Goal: Task Accomplishment & Management: Manage account settings

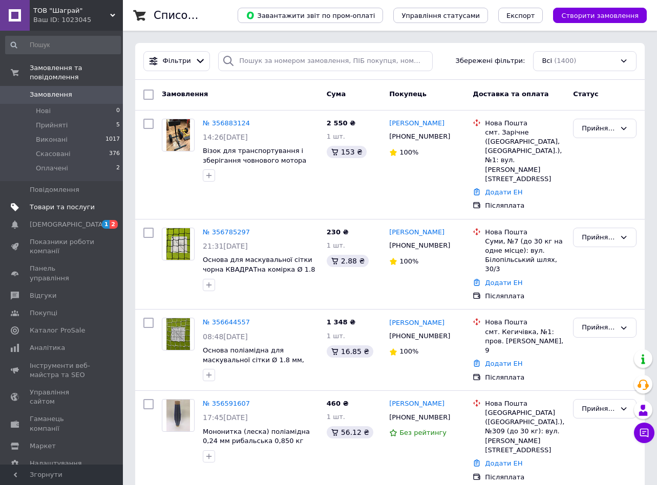
click at [56, 203] on span "Товари та послуги" at bounding box center [62, 207] width 65 height 9
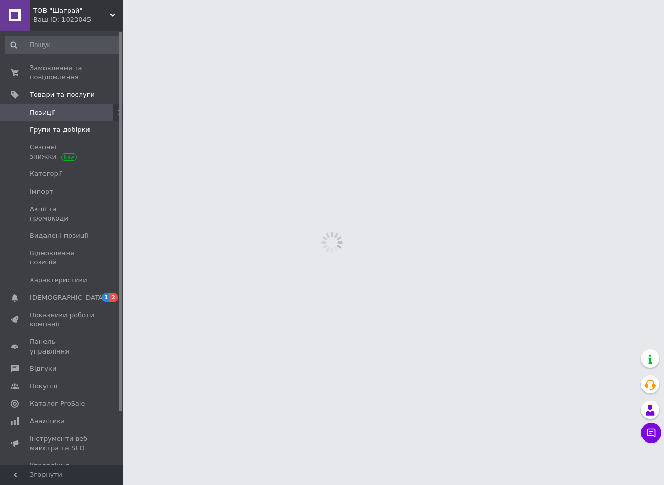
click at [30, 137] on link "Групи та добірки" at bounding box center [63, 129] width 126 height 17
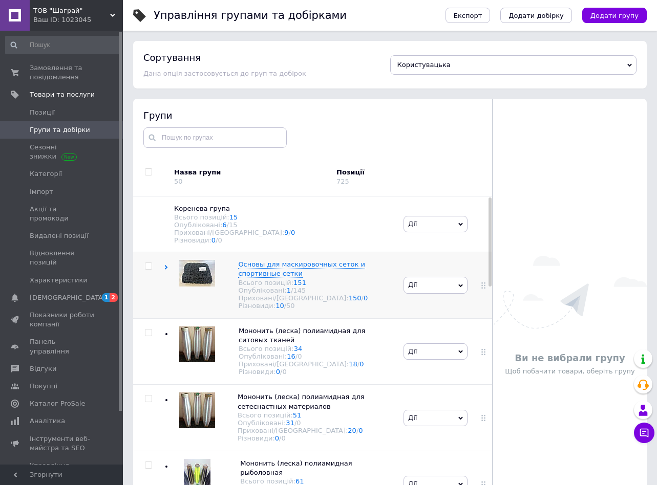
click at [166, 270] on use at bounding box center [166, 267] width 3 height 5
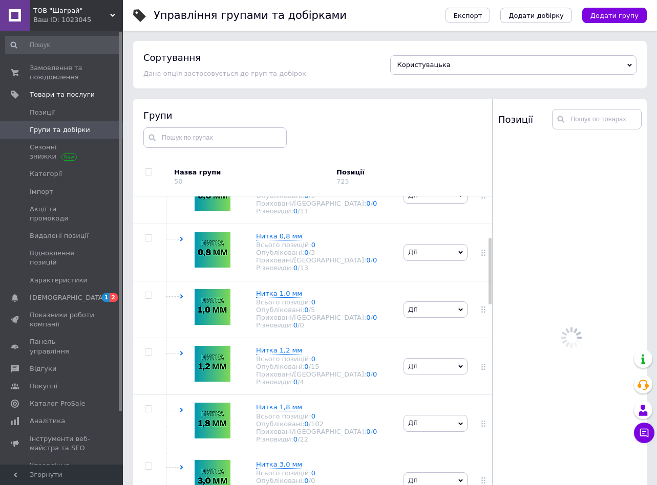
scroll to position [205, 0]
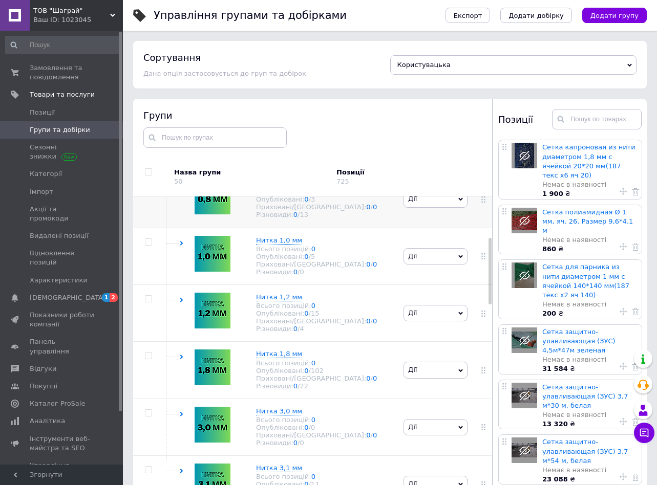
click at [181, 201] on div "Нитка 0,8 мм Всього позицій: 0 Опубліковані: 0 / 3 Приховані/Видалені: 0 / 0 Рі…" at bounding box center [282, 199] width 237 height 57
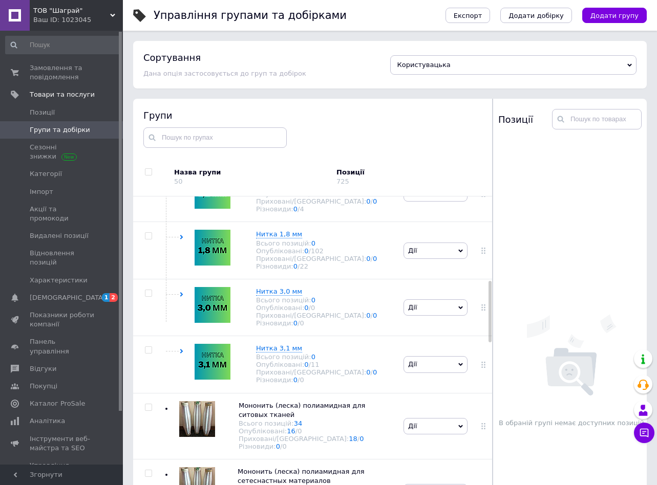
scroll to position [461, 0]
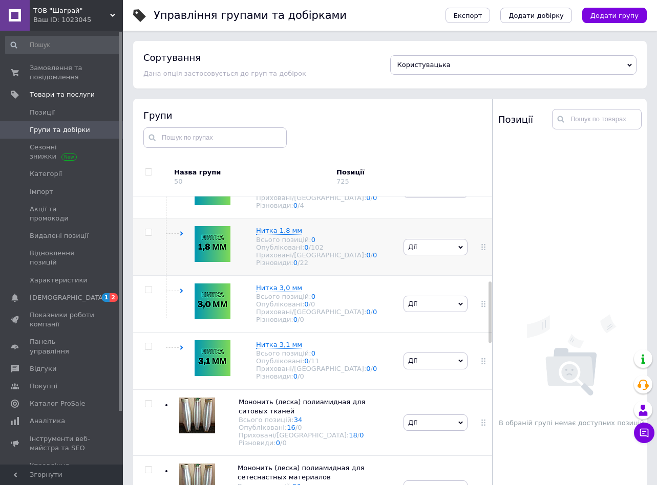
click at [183, 236] on icon at bounding box center [181, 233] width 5 height 5
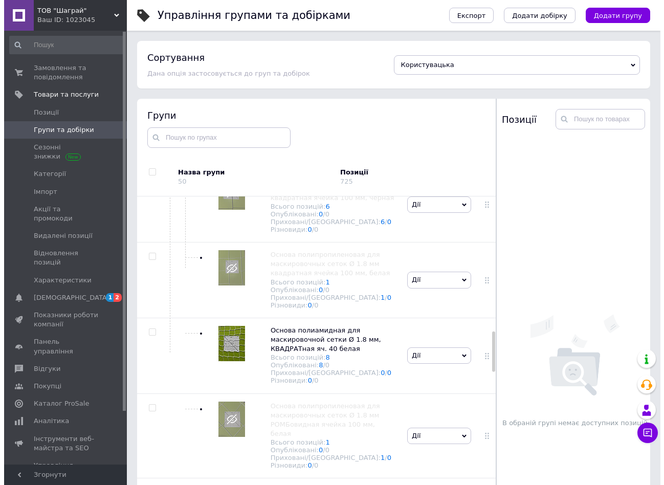
scroll to position [1126, 0]
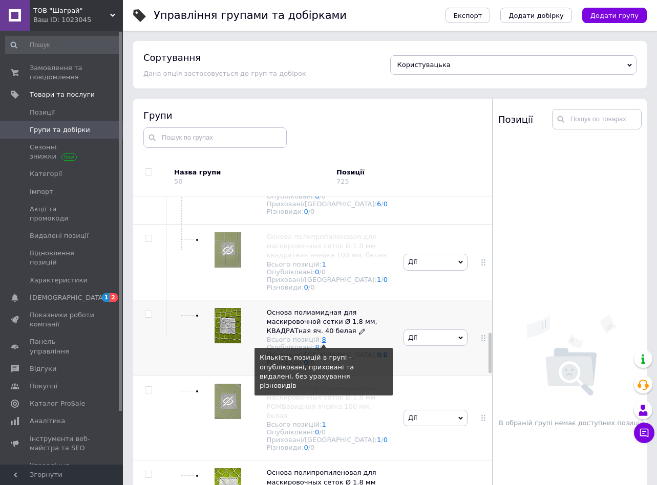
click at [322, 343] on link "8" at bounding box center [324, 340] width 4 height 8
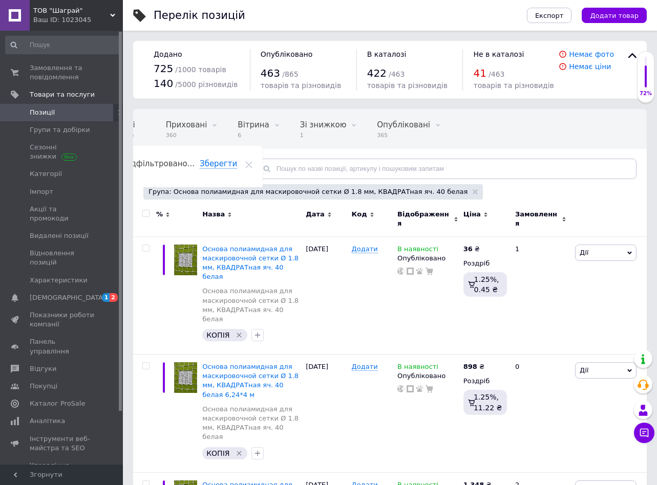
scroll to position [0, 28]
click at [340, 303] on div "[DATE]" at bounding box center [326, 296] width 46 height 118
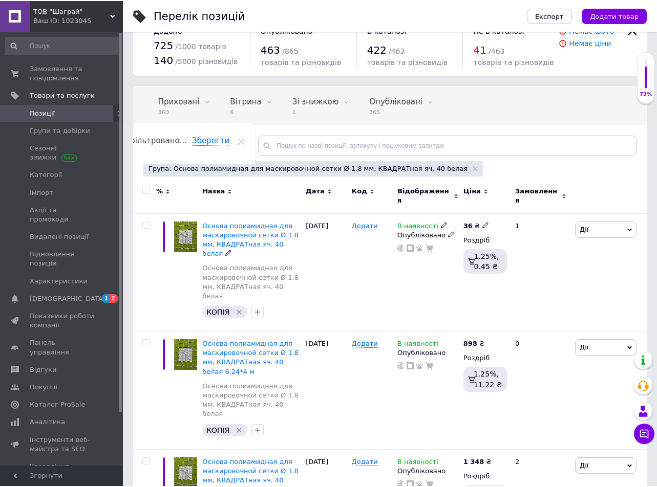
scroll to position [0, 0]
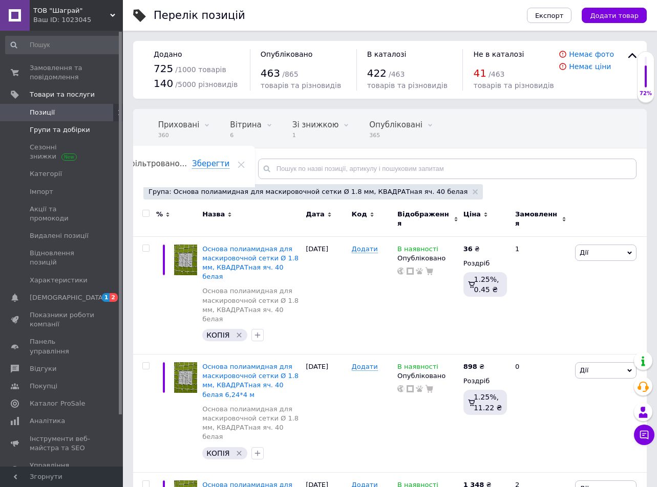
drag, startPoint x: 42, startPoint y: 128, endPoint x: 200, endPoint y: 166, distance: 162.7
click at [42, 127] on span "Групи та добірки" at bounding box center [60, 129] width 60 height 9
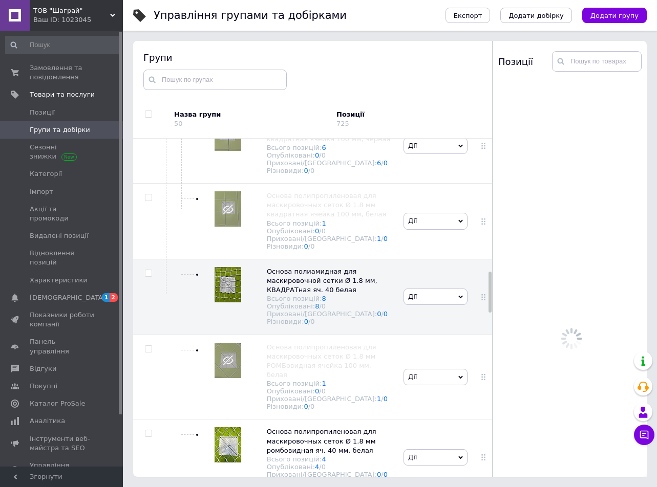
scroll to position [1156, 0]
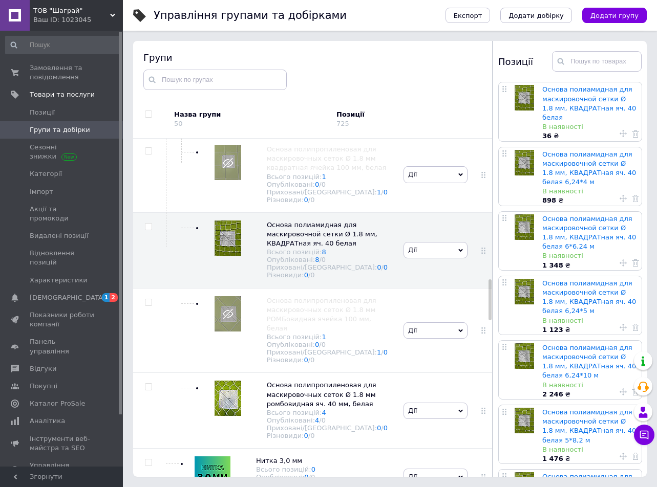
click at [397, 82] on div "Групи" at bounding box center [312, 70] width 339 height 38
click at [395, 106] on div "Позиції 725" at bounding box center [379, 119] width 87 height 38
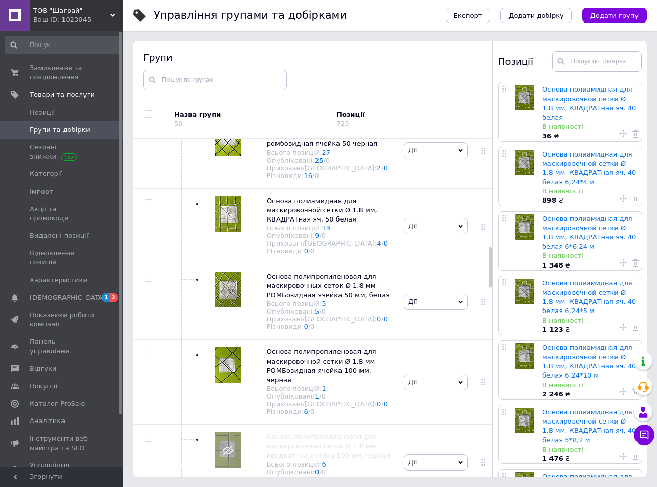
scroll to position [746, 0]
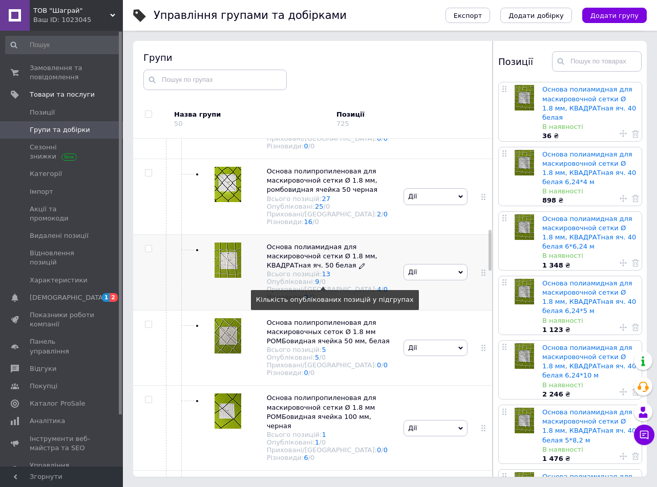
click at [321, 286] on div "0" at bounding box center [323, 282] width 4 height 8
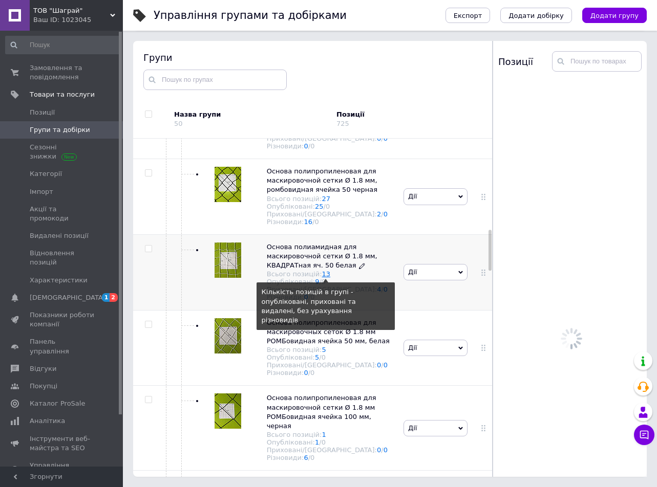
click at [322, 278] on link "13" at bounding box center [326, 274] width 9 height 8
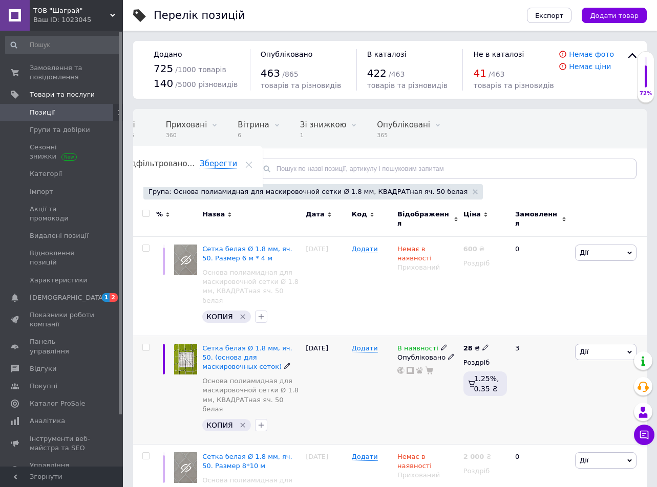
scroll to position [0, 28]
click at [427, 216] on span "Відображення" at bounding box center [424, 219] width 54 height 18
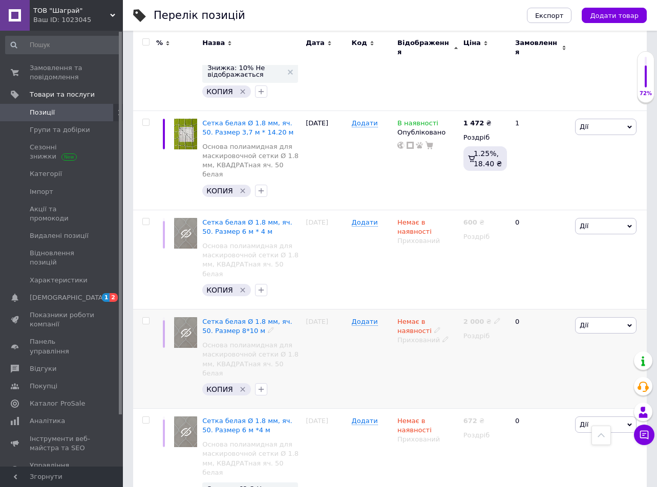
scroll to position [863, 0]
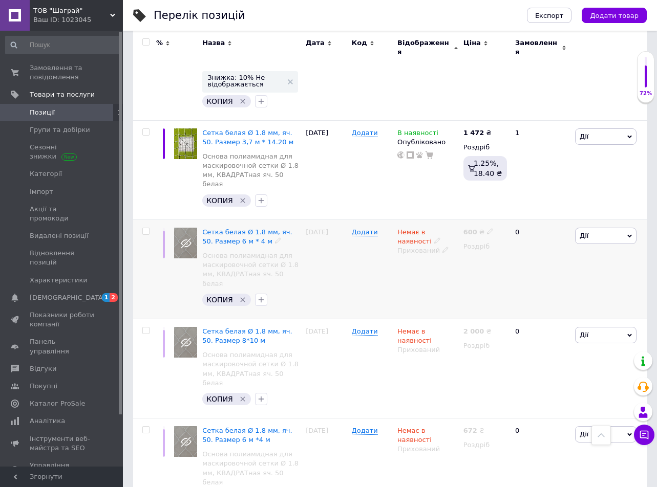
click at [148, 228] on input "checkbox" at bounding box center [145, 231] width 7 height 7
checkbox input "true"
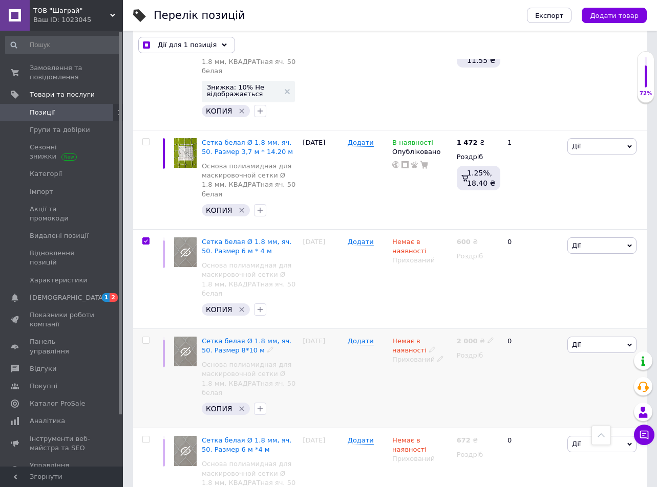
click at [148, 337] on input "checkbox" at bounding box center [145, 340] width 7 height 7
checkbox input "true"
click at [148, 437] on input "checkbox" at bounding box center [145, 440] width 7 height 7
checkbox input "true"
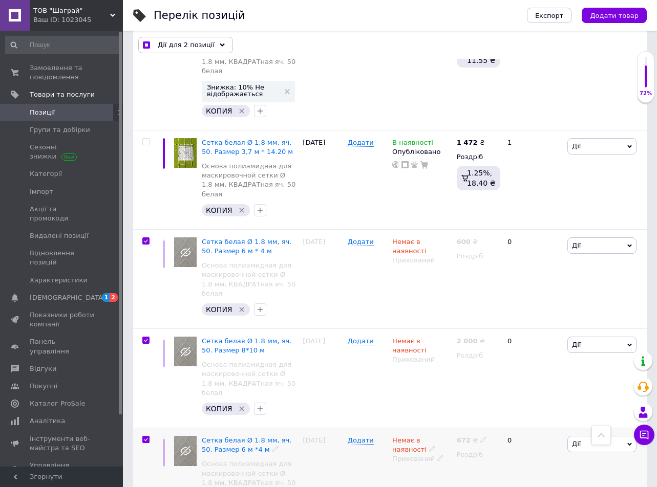
checkbox input "true"
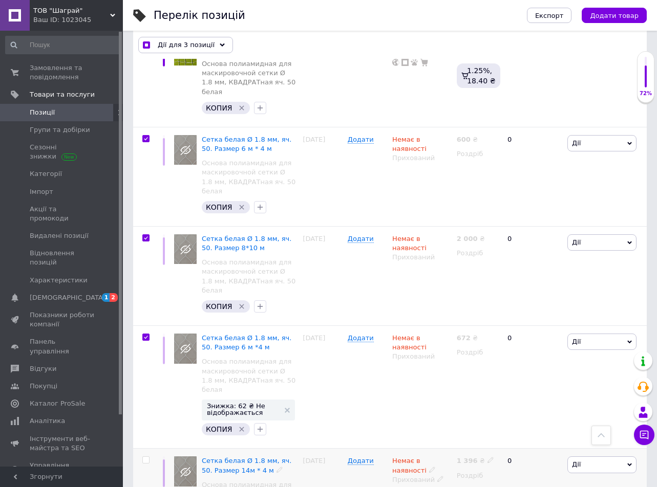
click at [145, 457] on input "checkbox" at bounding box center [145, 460] width 7 height 7
checkbox input "true"
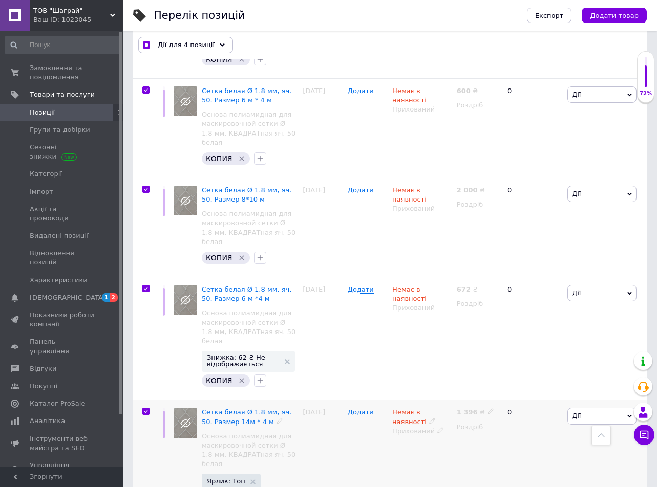
scroll to position [1016, 0]
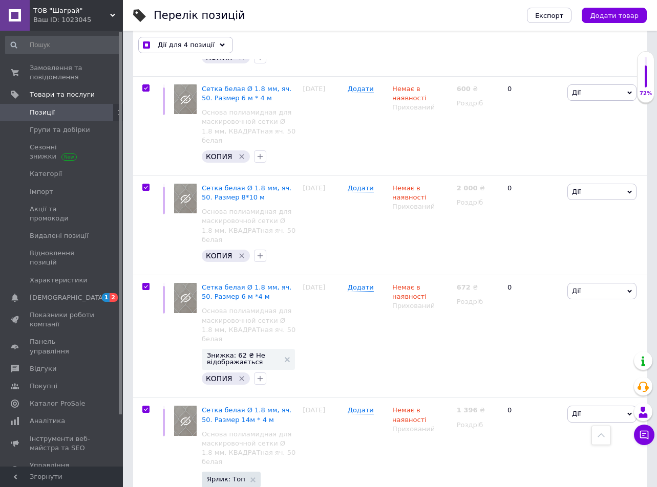
checkbox input "true"
click at [222, 44] on icon at bounding box center [224, 44] width 5 height 5
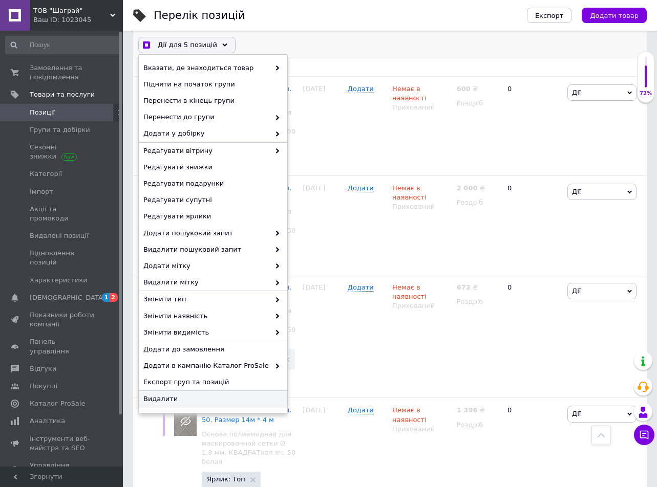
click at [196, 398] on span "Видалити" at bounding box center [211, 399] width 137 height 9
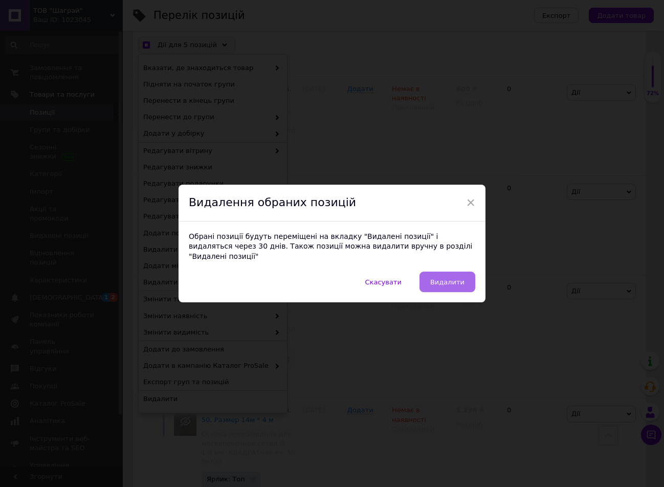
click at [445, 272] on button "Видалити" at bounding box center [448, 282] width 56 height 20
checkbox input "true"
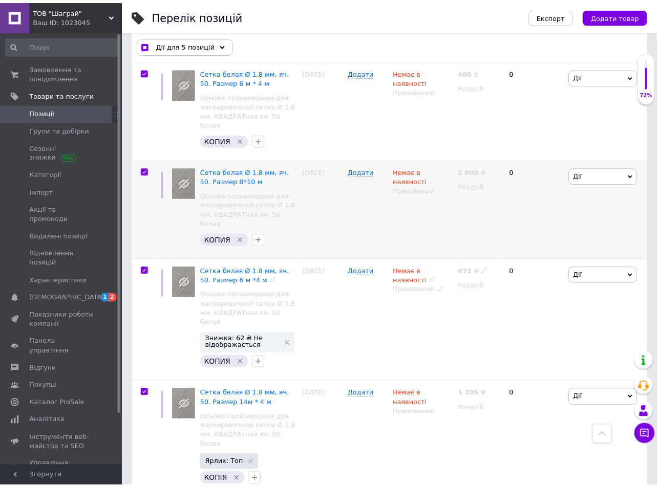
scroll to position [0, 28]
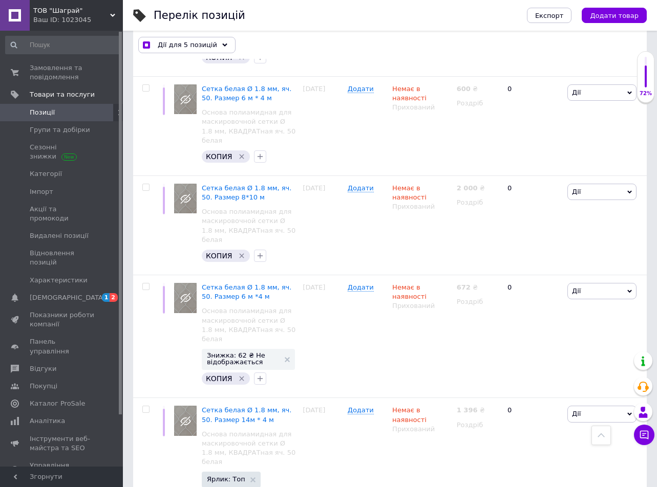
checkbox input "false"
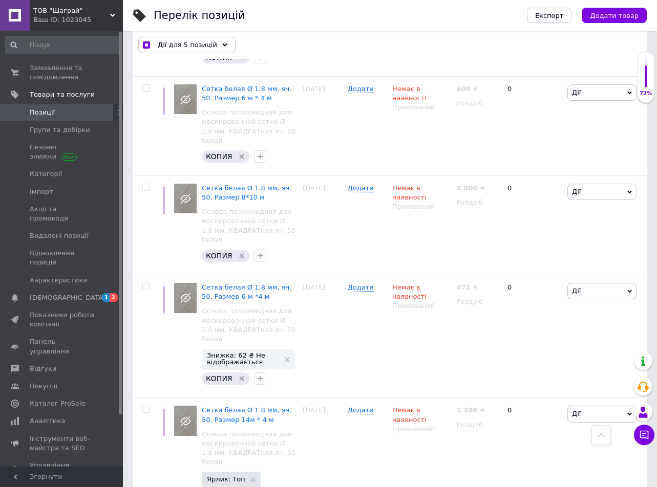
scroll to position [1017, 0]
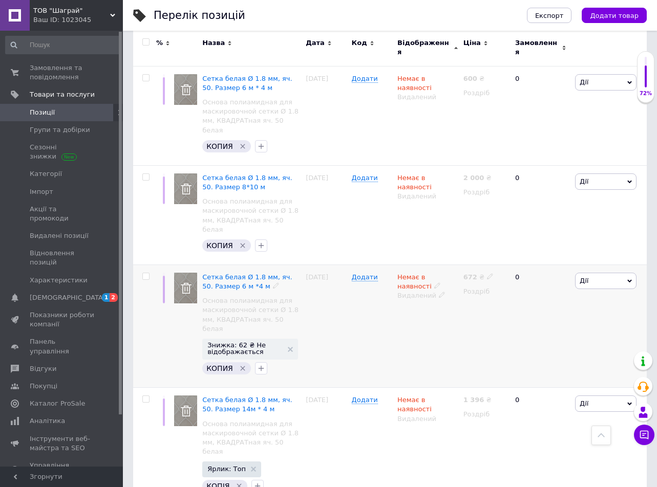
click at [332, 265] on div "[DATE]" at bounding box center [326, 326] width 46 height 123
click at [45, 126] on span "Групи та добірки" at bounding box center [60, 129] width 60 height 9
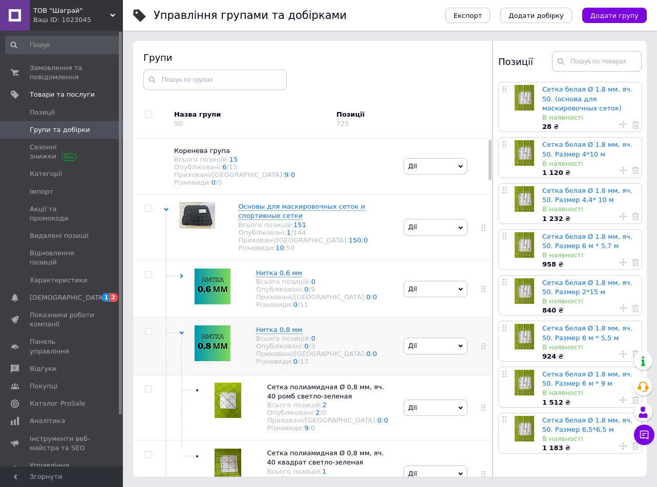
click at [184, 341] on div "Нитка 0,8 мм Всього позицій: 0 Опубліковані: 0 / 3 Приховані/Видалені: 0 / 0 Рі…" at bounding box center [282, 346] width 237 height 57
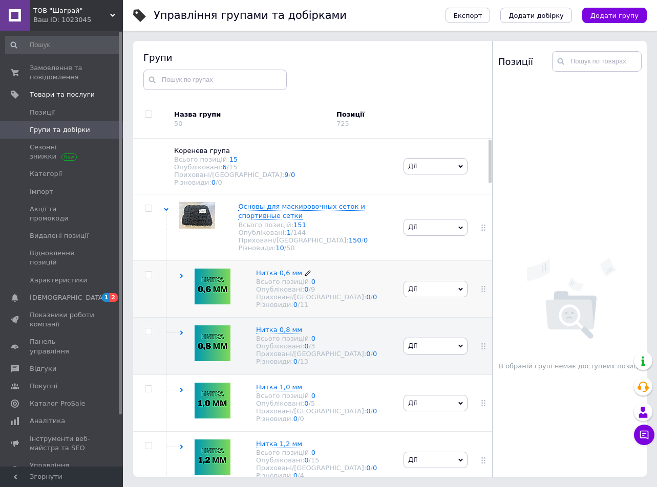
drag, startPoint x: 271, startPoint y: 280, endPoint x: 260, endPoint y: 286, distance: 13.3
click at [260, 286] on div "Всього позицій: 0" at bounding box center [316, 282] width 121 height 8
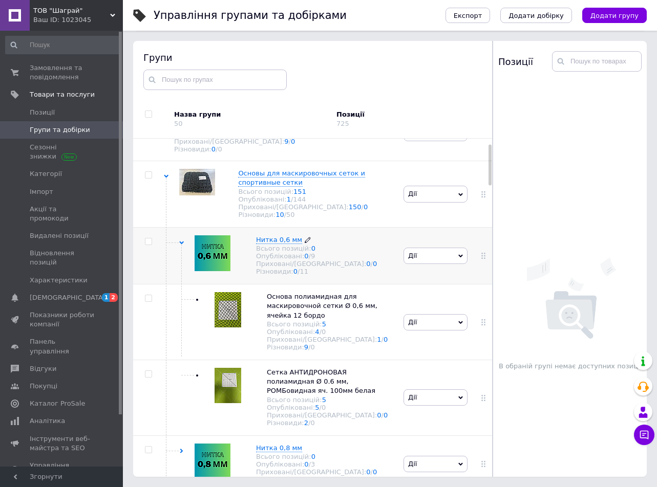
scroll to position [51, 0]
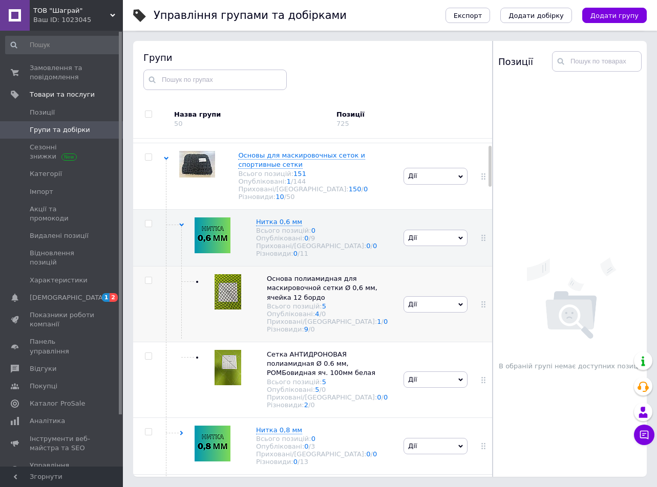
click at [352, 282] on div "Основа полиамидная для маскировочной сетки Ø 0,6 мм, ячейка 12 бордо Всього поз…" at bounding box center [282, 305] width 237 height 76
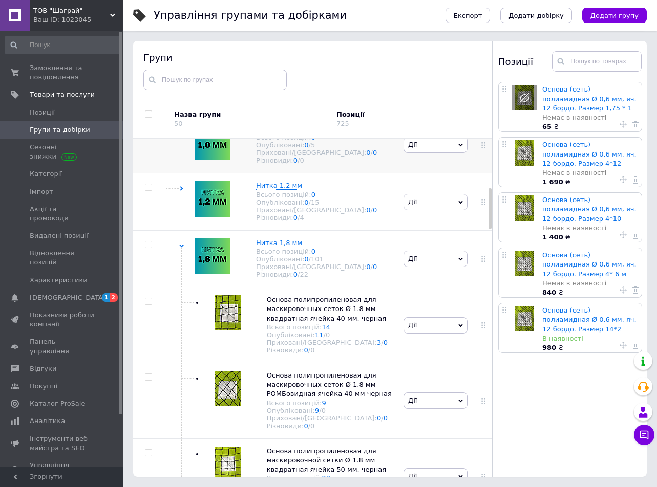
scroll to position [307, 0]
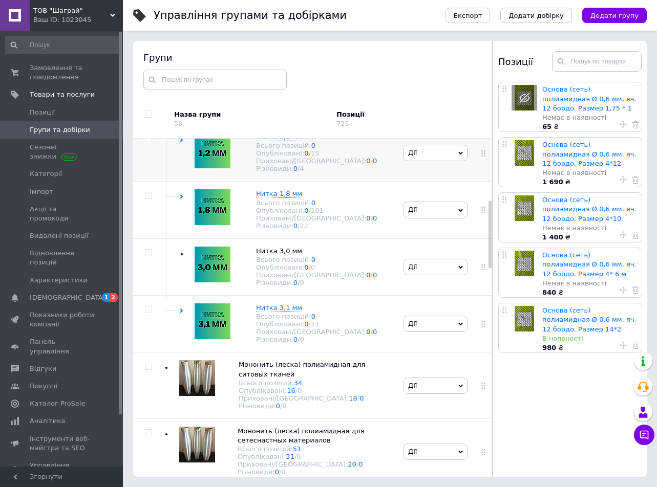
click at [178, 181] on div "Нитка 1,2 мм Всього позицій: 0 Опубліковані: 0 / 15 Приховані/Видалені: 0 / 0 Р…" at bounding box center [282, 152] width 237 height 57
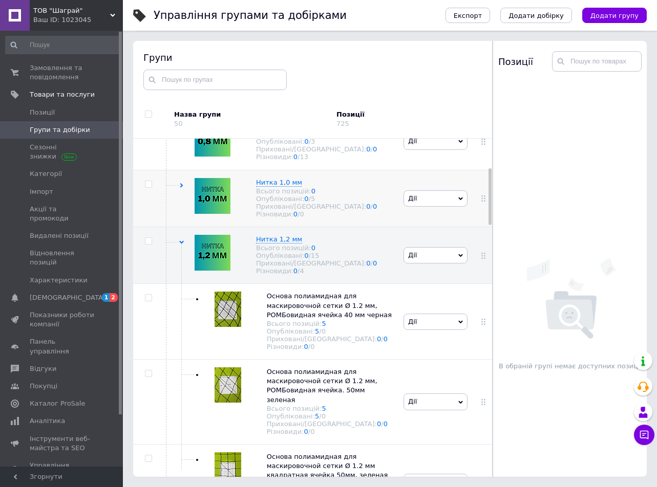
scroll to position [51, 0]
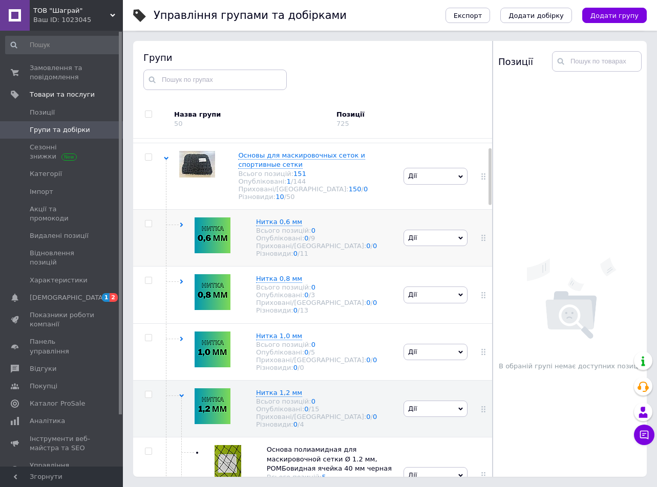
click at [183, 227] on icon at bounding box center [181, 225] width 5 height 5
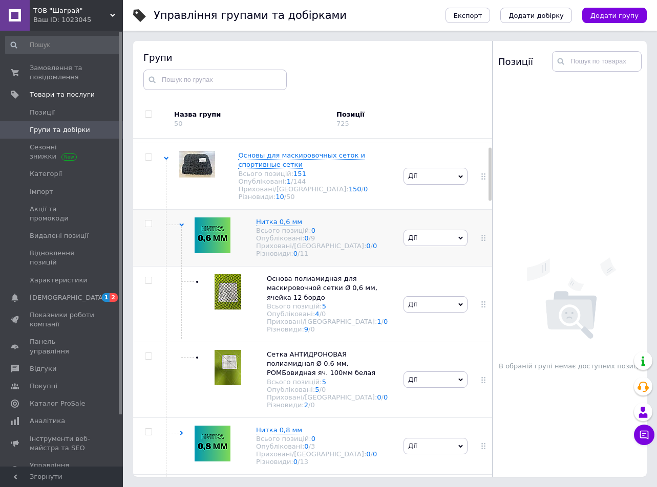
click at [178, 230] on div "Нитка 0,6 мм Всього позицій: 0 Опубліковані: 0 / 9 Приховані/Видалені: 0 / 0 Рі…" at bounding box center [282, 237] width 237 height 57
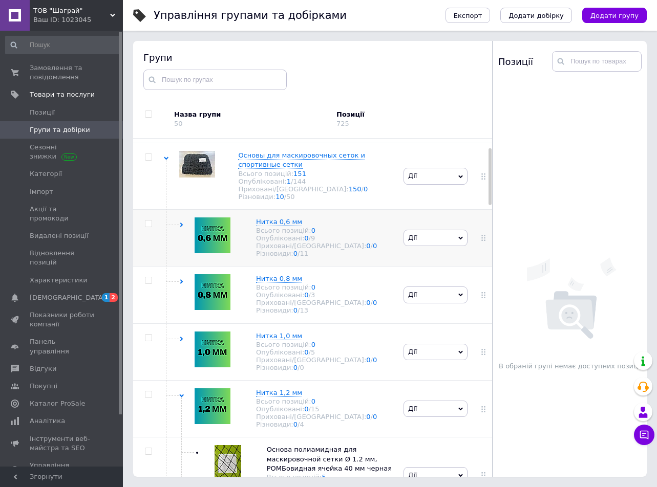
click at [182, 227] on use at bounding box center [181, 225] width 3 height 5
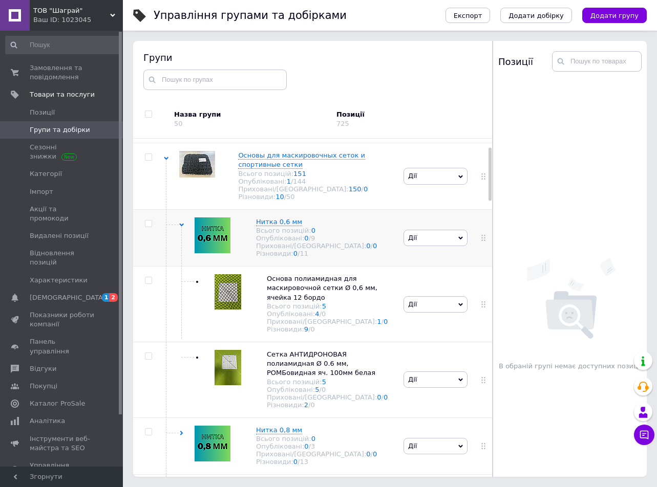
click at [182, 227] on icon at bounding box center [181, 225] width 5 height 5
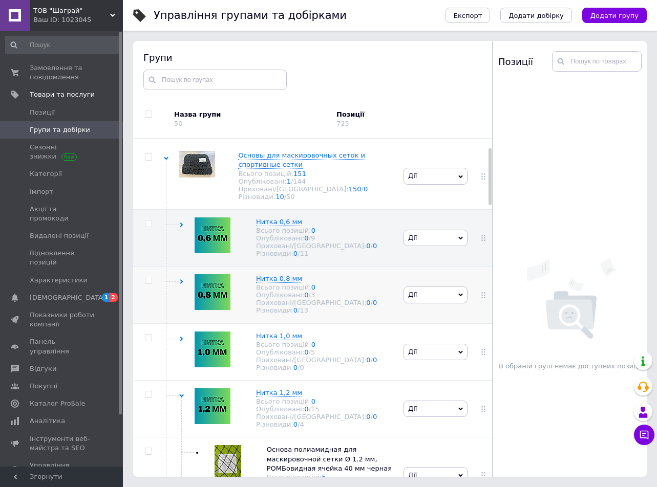
click at [180, 284] on icon at bounding box center [181, 282] width 5 height 5
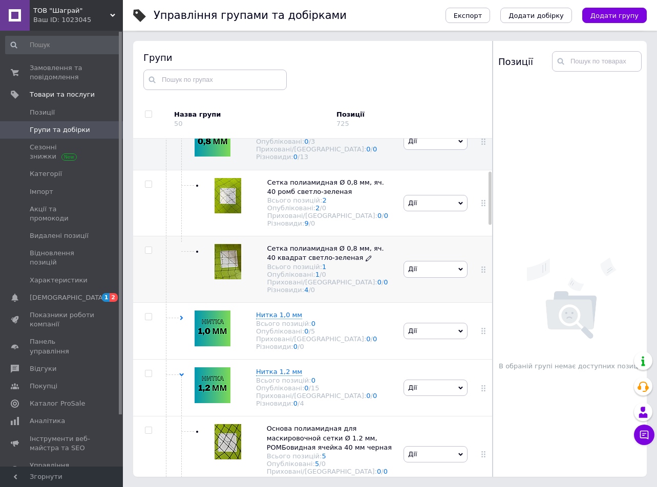
scroll to position [256, 0]
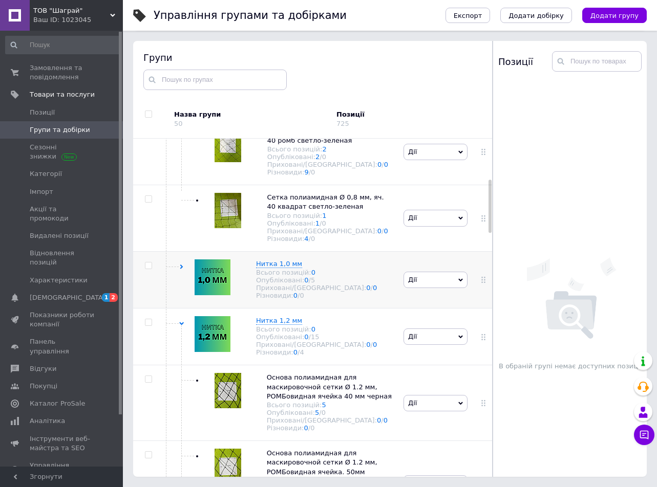
click at [179, 269] on icon at bounding box center [181, 267] width 5 height 5
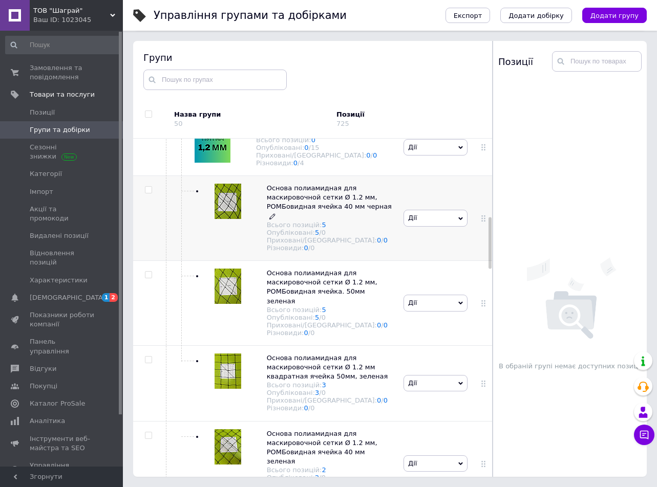
scroll to position [563, 0]
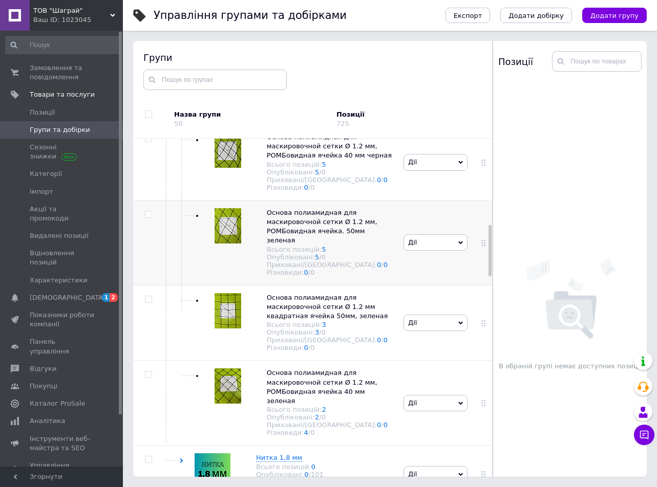
click at [427, 285] on div "[PERSON_NAME] групу Редагувати групу Додати підгрупу Додати товар Видалити групу" at bounding box center [435, 242] width 69 height 85
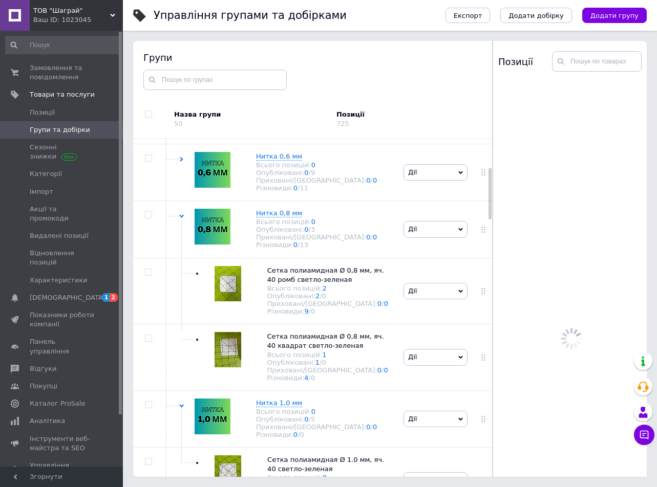
scroll to position [102, 0]
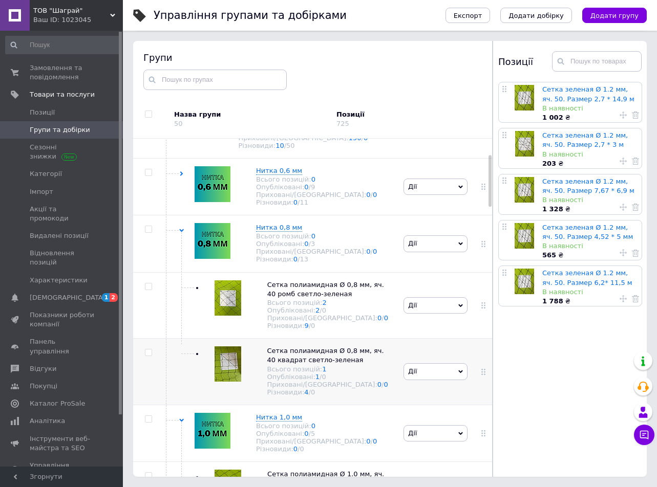
click at [408, 357] on div "[PERSON_NAME] групу Редагувати групу Додати підгрупу Додати товар Видалити групу" at bounding box center [435, 372] width 69 height 67
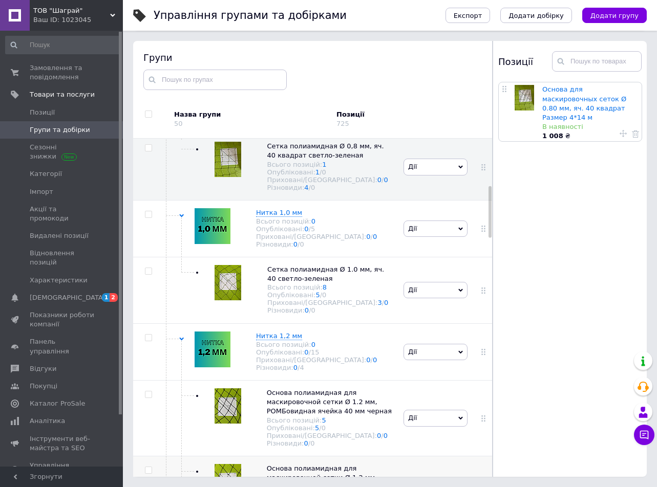
scroll to position [358, 0]
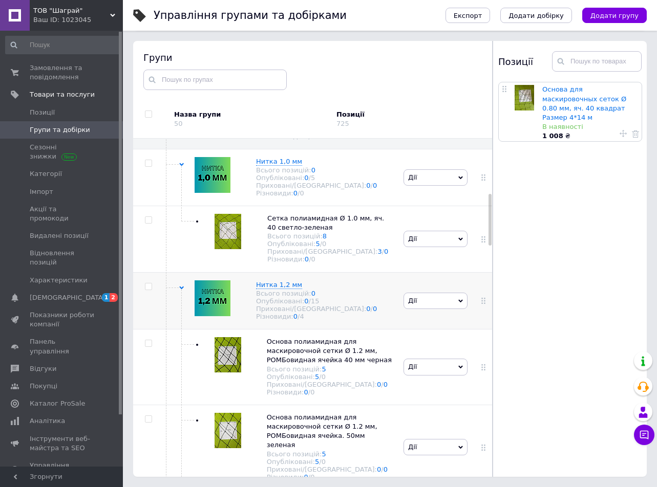
click at [402, 302] on div "[PERSON_NAME] групу Редагувати групу Додати підгрупу Додати товар Видалити групу" at bounding box center [435, 300] width 69 height 57
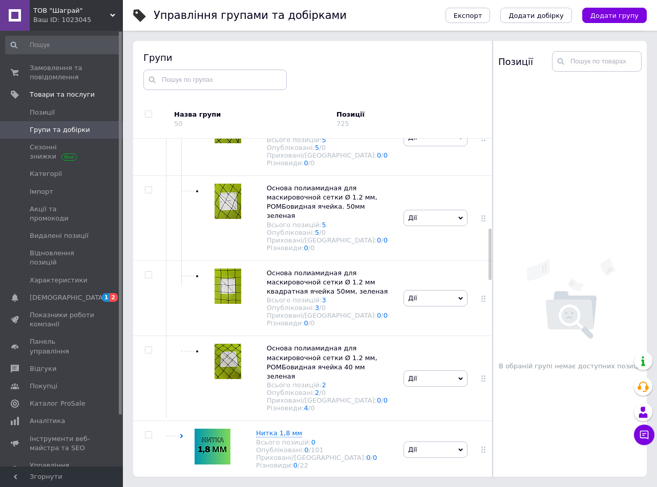
scroll to position [563, 0]
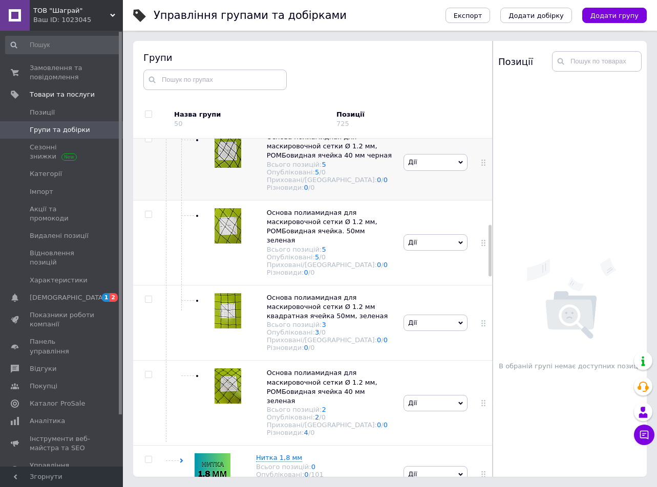
click at [397, 201] on div "Основа полиамидная для маскировочной сетки Ø 1.2 мм, РОМБовидная ячейка 40 мм ч…" at bounding box center [282, 163] width 237 height 76
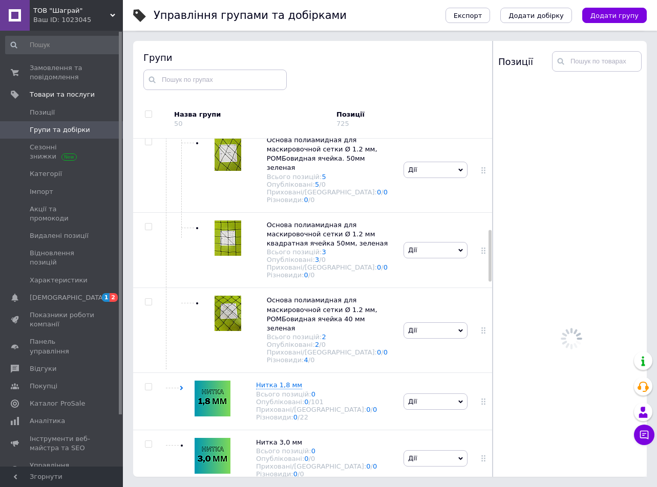
scroll to position [665, 0]
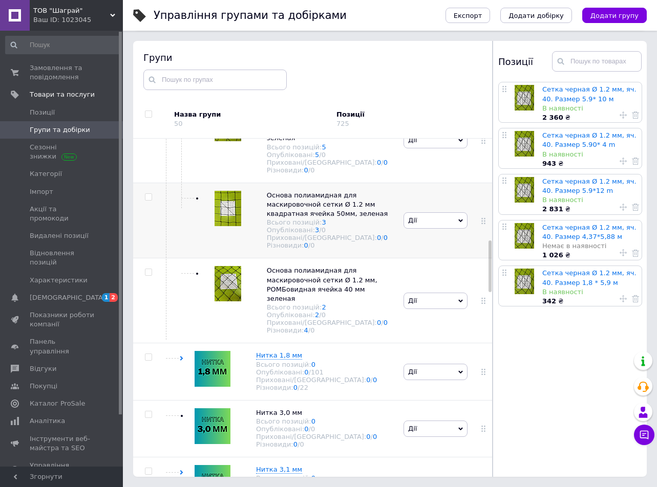
click at [180, 254] on div "Основа полиамидная для маскировочной сетки Ø 1.2 мм квадратная ячейка 50мм, зел…" at bounding box center [282, 221] width 237 height 76
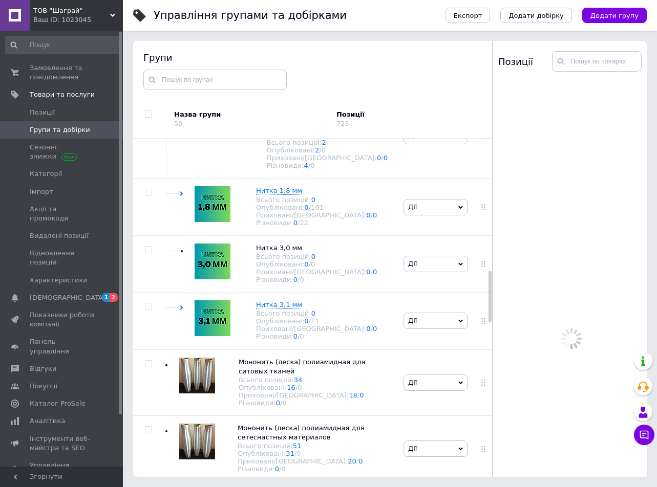
scroll to position [870, 0]
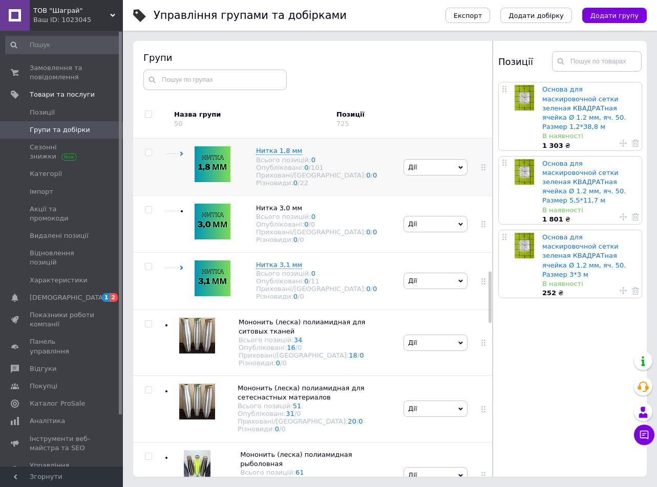
click at [180, 179] on div "Нитка 1,8 мм Всього позицій: 0 Опубліковані: 0 / 101 Приховані/Видалені: 0 / 0 …" at bounding box center [282, 167] width 237 height 57
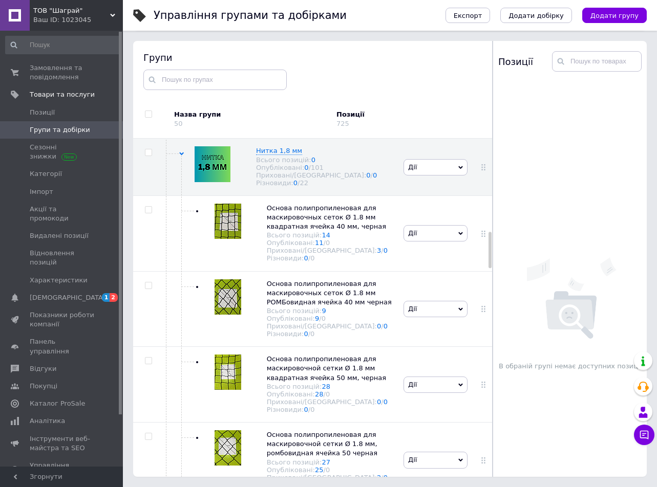
click at [499, 237] on div "В обраній групі немає доступних позицій" at bounding box center [571, 313] width 157 height 341
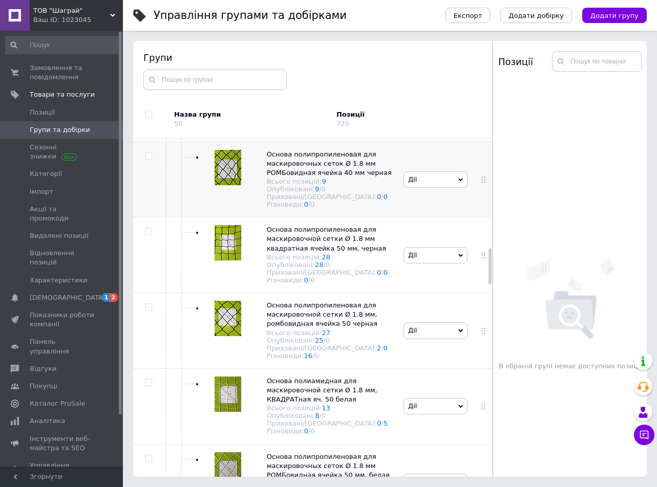
scroll to position [1024, 0]
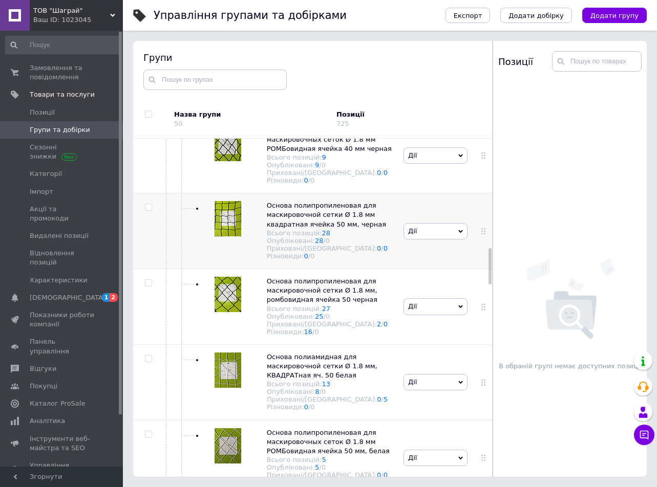
click at [488, 261] on div at bounding box center [483, 232] width 26 height 76
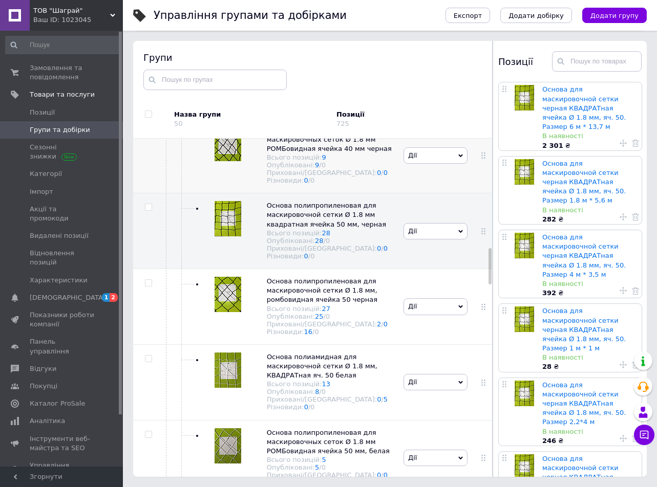
click at [465, 194] on div "[PERSON_NAME] групу Редагувати групу Додати підгрупу Додати товар Видалити групу" at bounding box center [435, 156] width 69 height 76
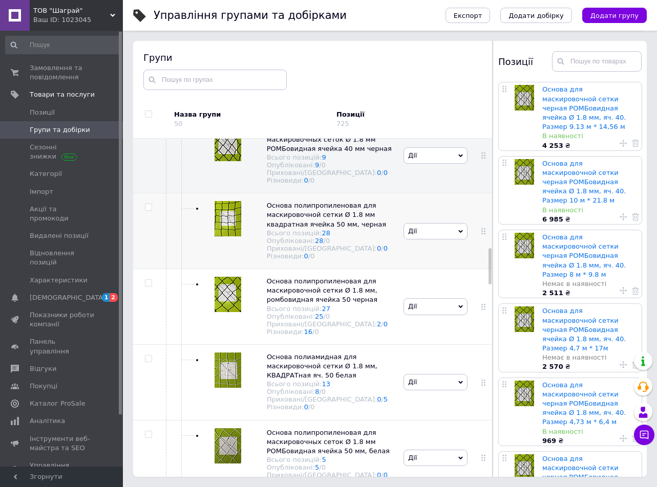
click at [422, 269] on div "[PERSON_NAME] групу Редагувати групу Додати підгрупу Додати товар Видалити групу" at bounding box center [435, 232] width 69 height 76
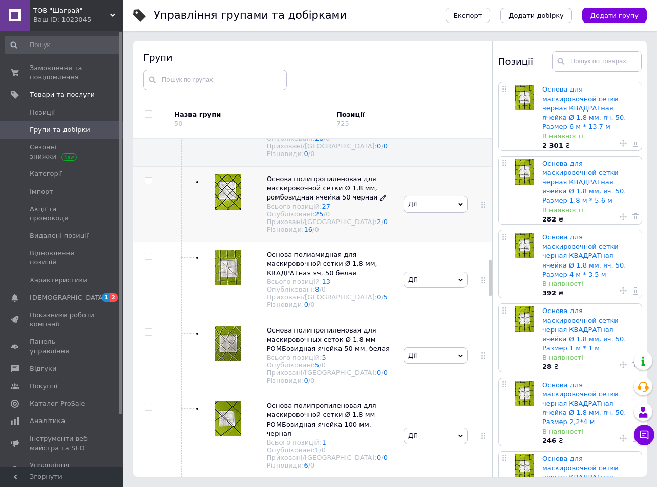
scroll to position [1177, 0]
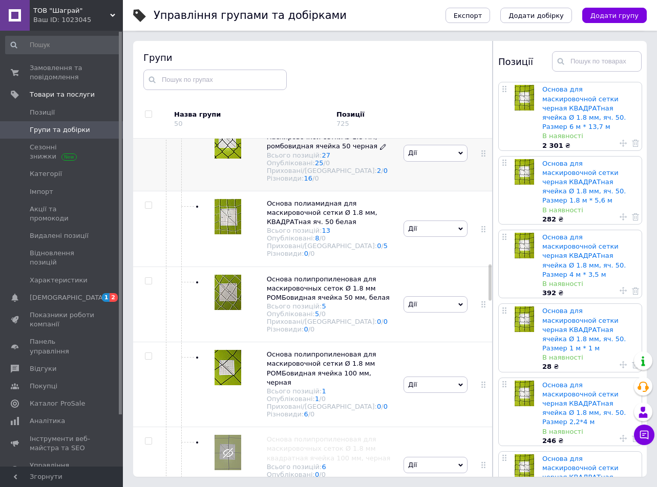
click at [360, 182] on div "Різновиди: 16 / 0" at bounding box center [330, 179] width 126 height 8
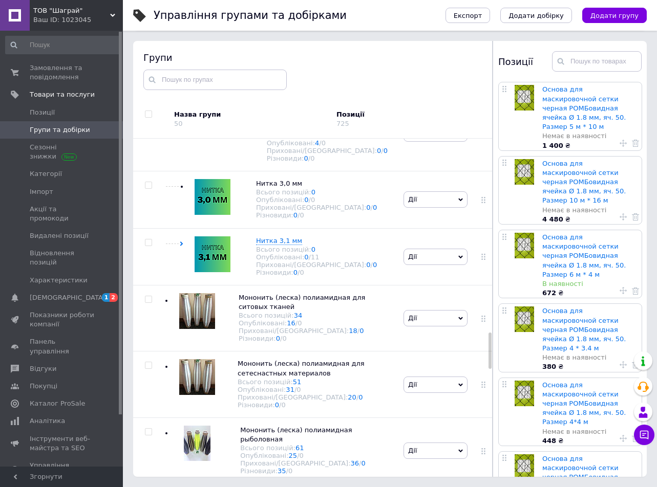
scroll to position [1843, 0]
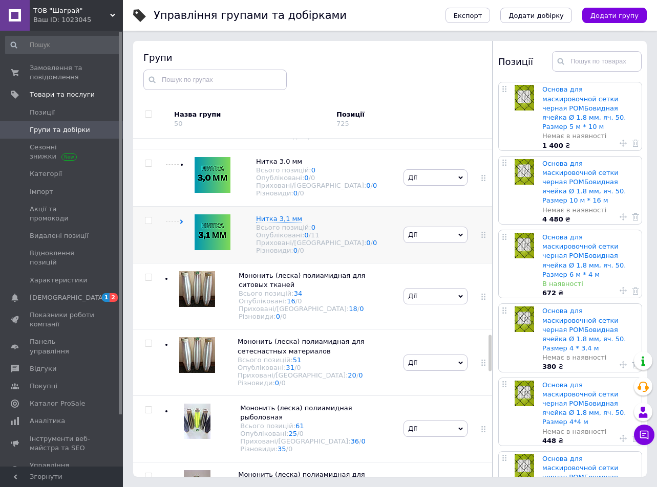
click at [178, 263] on div "Нитка 3,1 мм Всього позицій: 0 Опубліковані: 0 / 11 Приховані/Видалені: 0 / 0 Р…" at bounding box center [282, 234] width 237 height 57
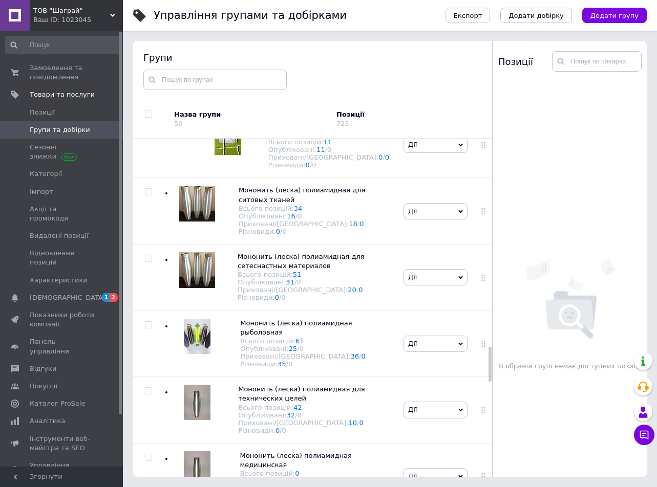
scroll to position [1996, 0]
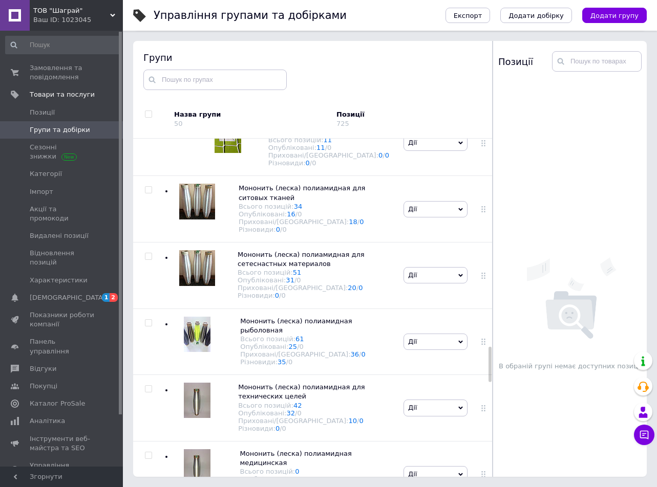
click at [47, 131] on span "Групи та добірки" at bounding box center [60, 129] width 60 height 9
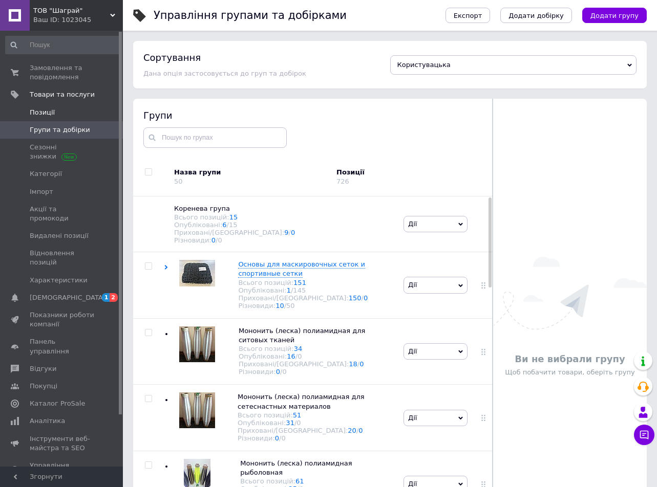
click at [47, 110] on span "Позиції" at bounding box center [42, 112] width 25 height 9
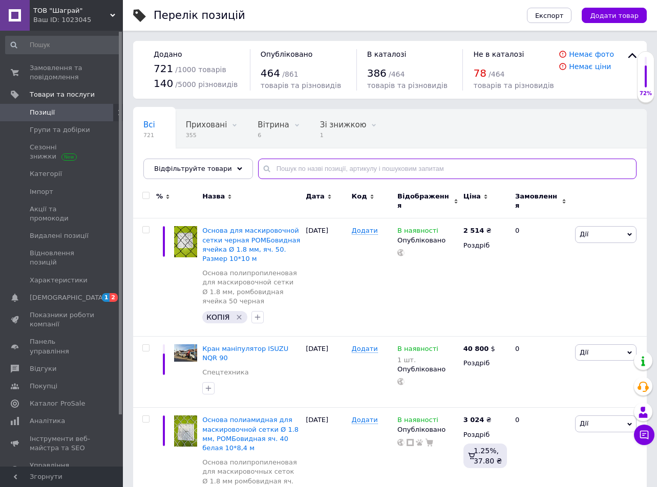
click at [268, 160] on input "text" at bounding box center [447, 169] width 378 height 20
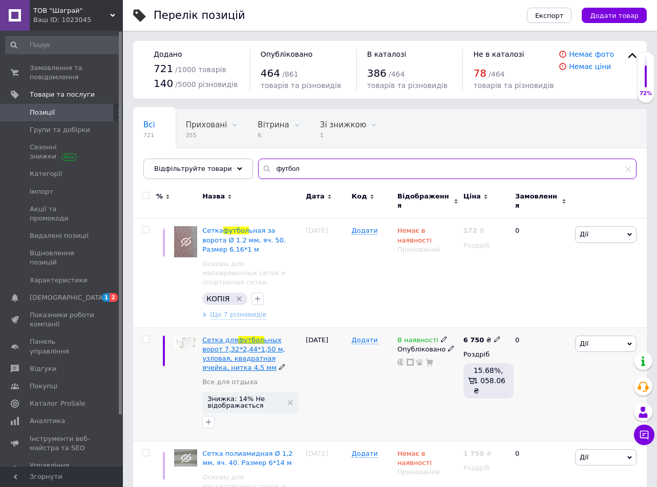
type input "футбол"
click at [252, 336] on span "ьных ворот 7,32*2,44*1,50 м, узловая, квадратная ячейка, нитка 4,5 мм" at bounding box center [243, 354] width 82 height 36
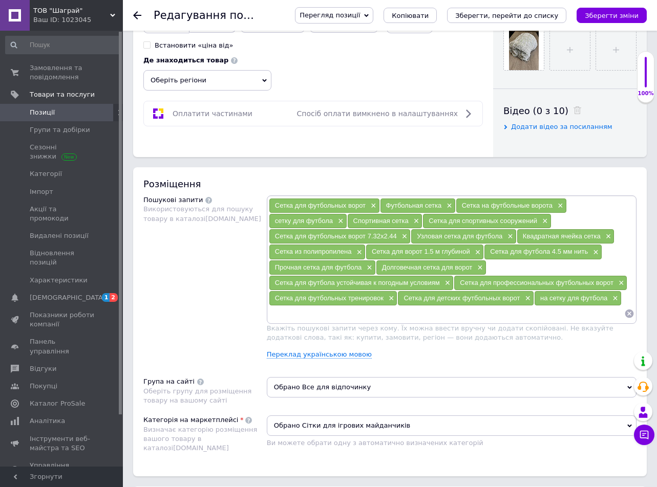
scroll to position [358, 0]
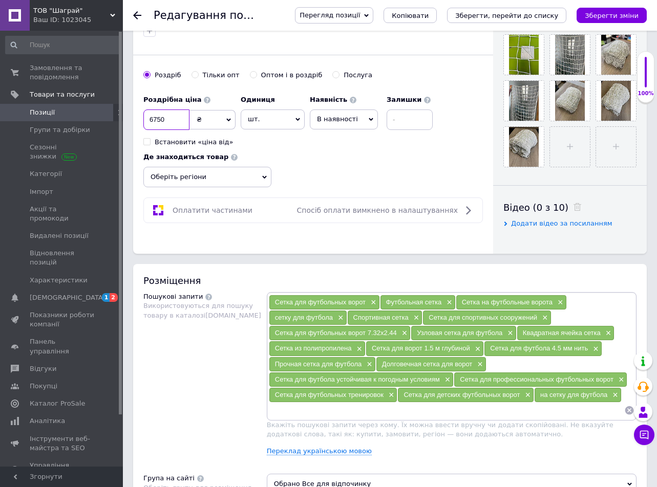
click at [167, 124] on input "6750" at bounding box center [166, 120] width 46 height 20
click at [606, 15] on icon "Зберегти зміни" at bounding box center [612, 16] width 54 height 8
click at [606, 15] on div "Зберегти зміни" at bounding box center [611, 15] width 70 height 15
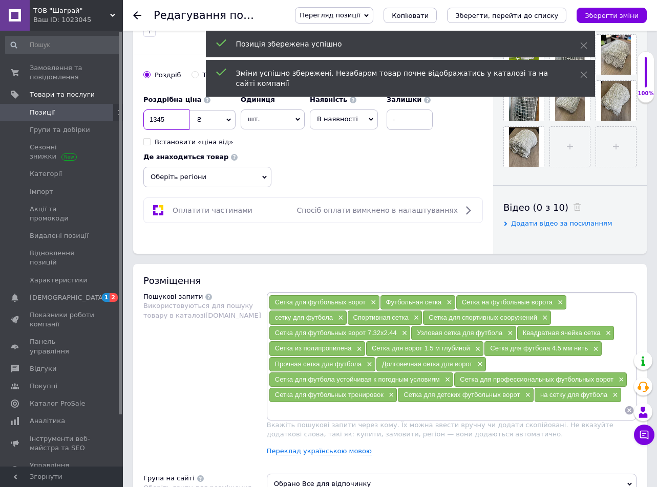
click at [153, 120] on input "1345" at bounding box center [166, 120] width 46 height 20
type input "10345"
click at [593, 26] on div "Перегляд позиції Зберегти та переглянути на сайті Зберегти та переглянути на ма…" at bounding box center [460, 15] width 372 height 31
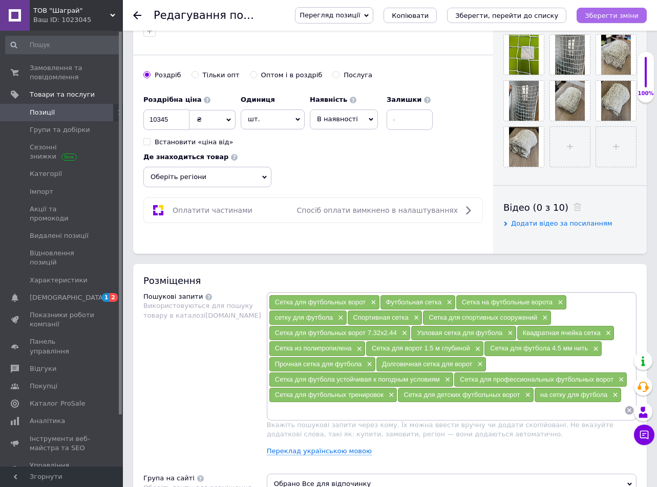
click at [600, 19] on icon "Зберегти зміни" at bounding box center [612, 16] width 54 height 8
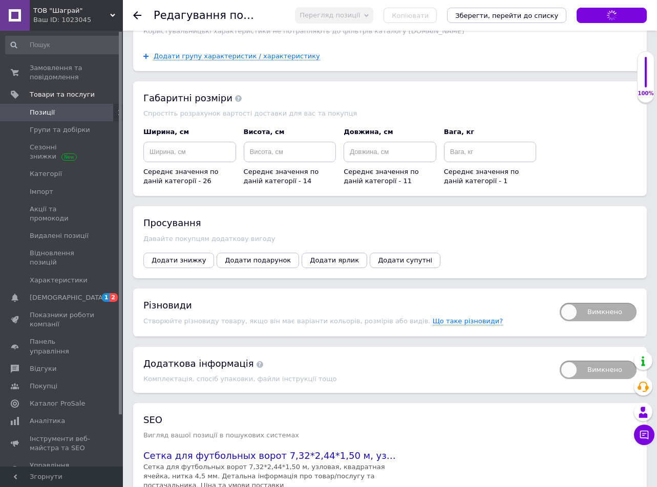
scroll to position [1169, 0]
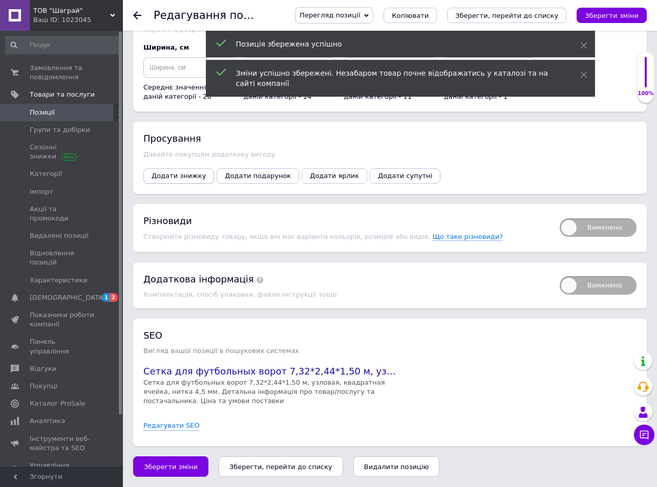
drag, startPoint x: 160, startPoint y: 165, endPoint x: 174, endPoint y: 173, distance: 15.8
click at [162, 166] on div "Просування Давайте покупцям додаткову вигоду Додати знижку Додати подарунок Дод…" at bounding box center [389, 158] width 513 height 72
click at [175, 173] on span "Додати знижку" at bounding box center [179, 176] width 54 height 8
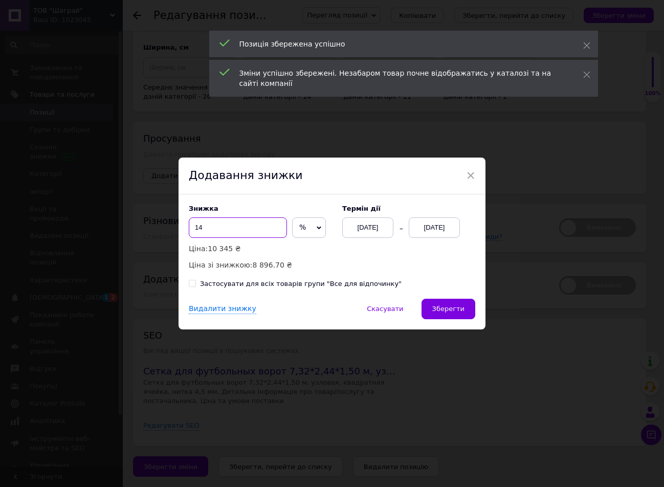
click at [226, 228] on input "14" at bounding box center [238, 228] width 98 height 20
click at [311, 224] on span "%" at bounding box center [309, 228] width 34 height 20
drag, startPoint x: 299, startPoint y: 248, endPoint x: 266, endPoint y: 241, distance: 33.7
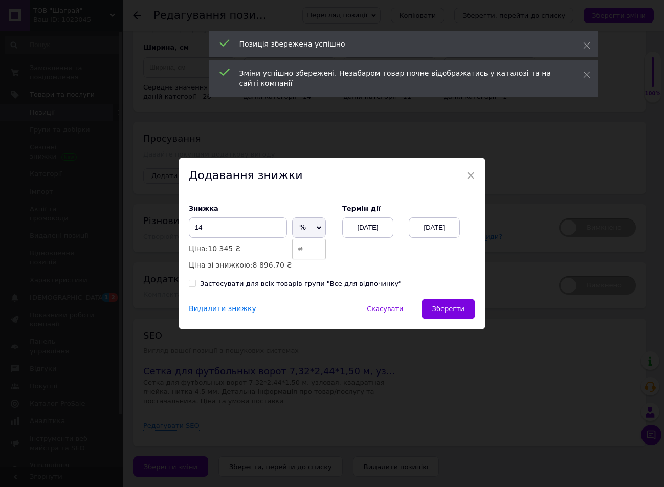
click at [298, 249] on li "₴" at bounding box center [309, 249] width 33 height 14
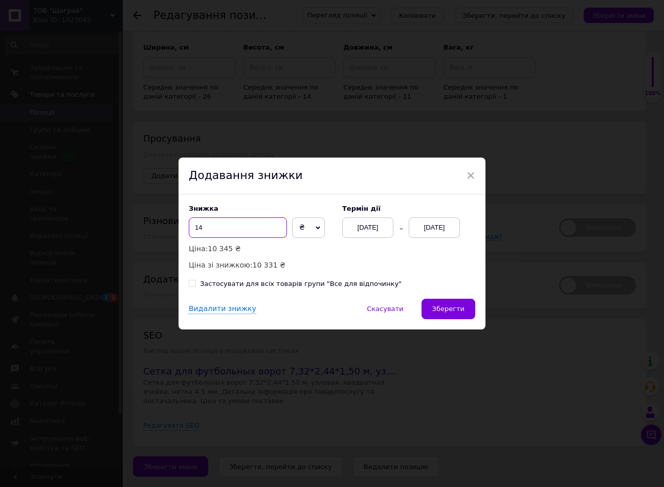
click at [237, 227] on input "14" at bounding box center [238, 228] width 98 height 20
type input "6"
type input "3595"
click at [448, 228] on div "[DATE]" at bounding box center [434, 228] width 51 height 20
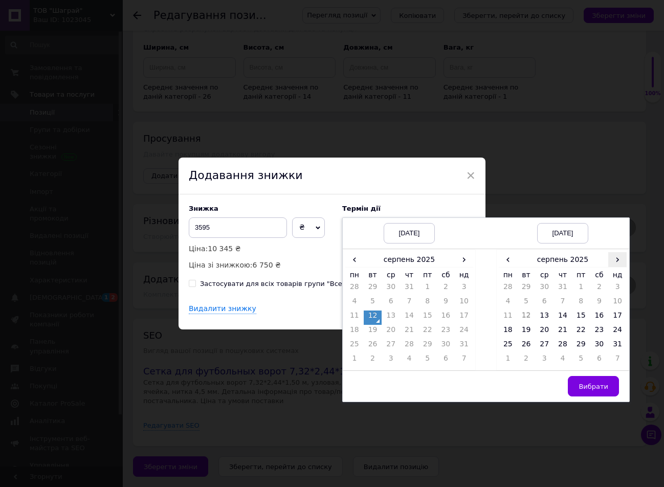
click at [609, 259] on span "›" at bounding box center [618, 259] width 18 height 15
click at [580, 343] on td "26" at bounding box center [581, 346] width 18 height 14
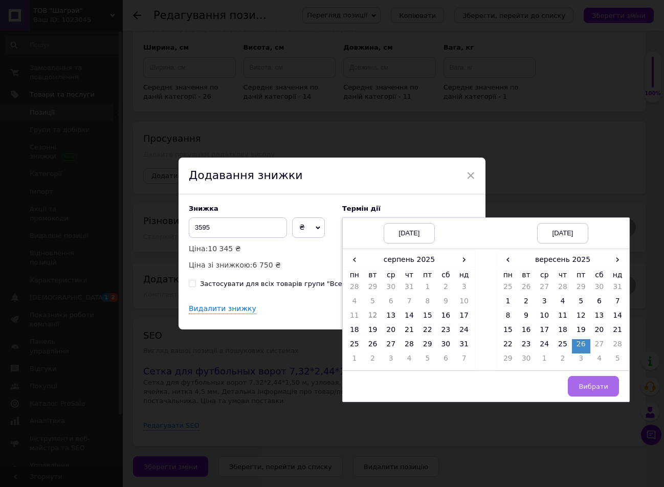
click at [587, 388] on span "Вибрати" at bounding box center [594, 387] width 30 height 8
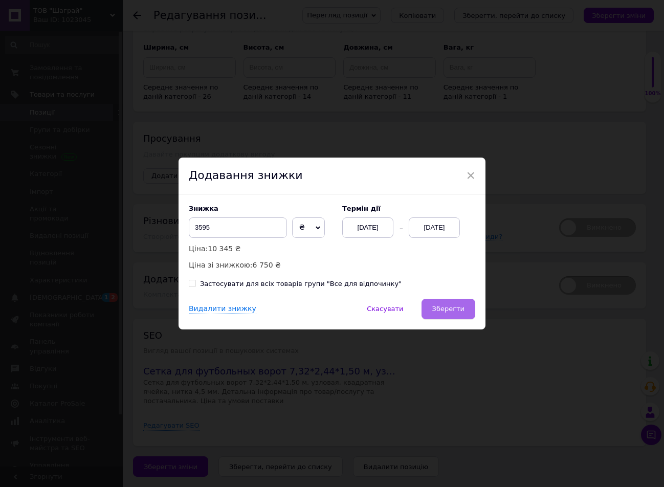
click at [439, 305] on button "Зберегти" at bounding box center [449, 309] width 54 height 20
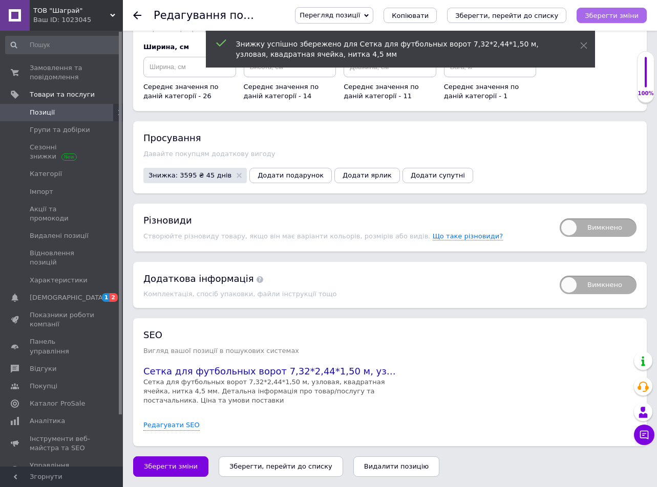
click at [613, 15] on icon "Зберегти зміни" at bounding box center [612, 16] width 54 height 8
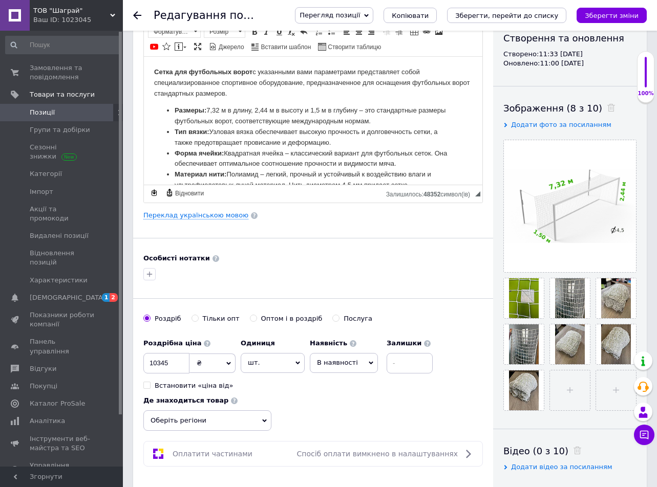
scroll to position [0, 0]
